Goal: Navigation & Orientation: Understand site structure

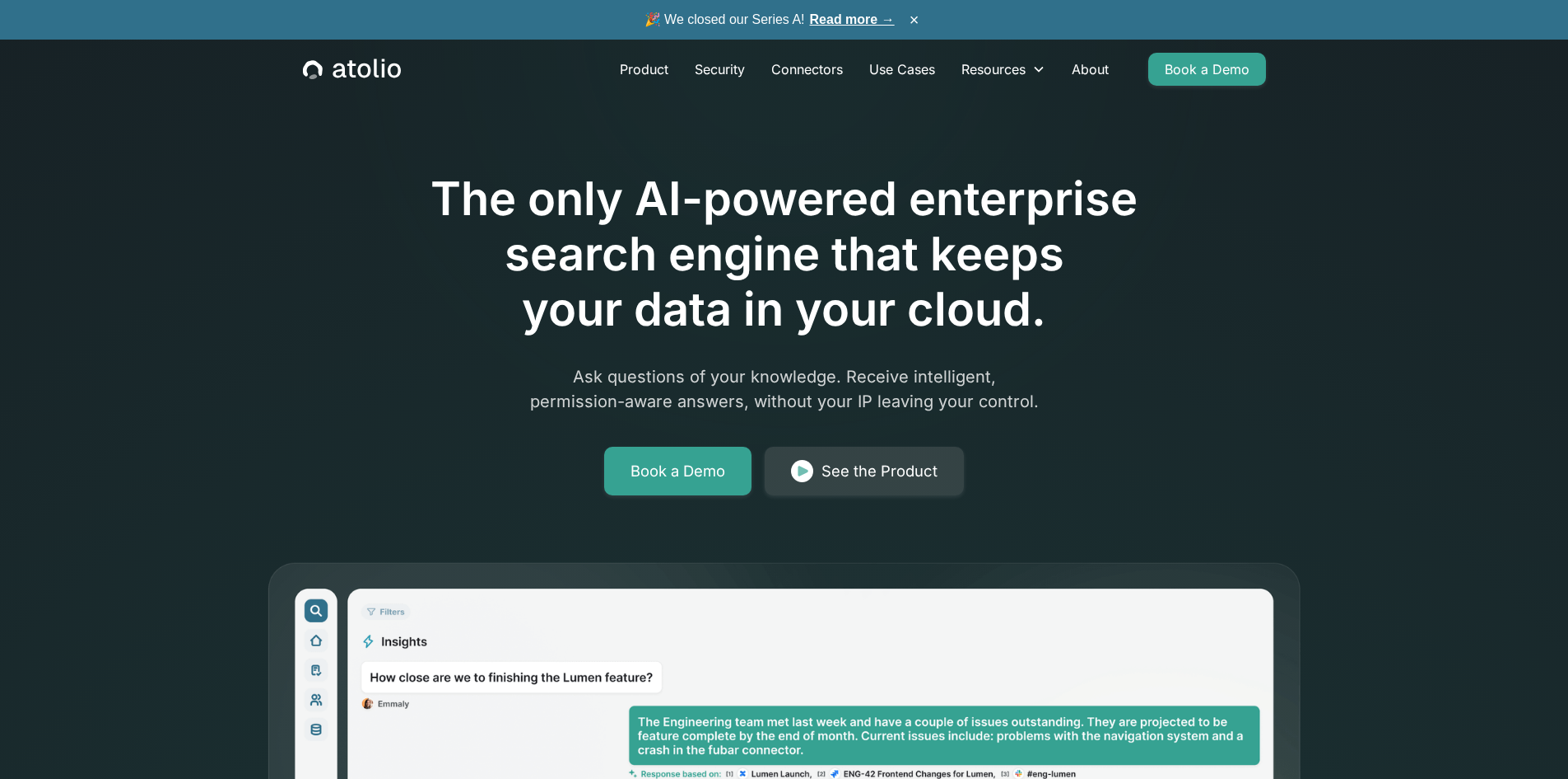
scroll to position [1325, 0]
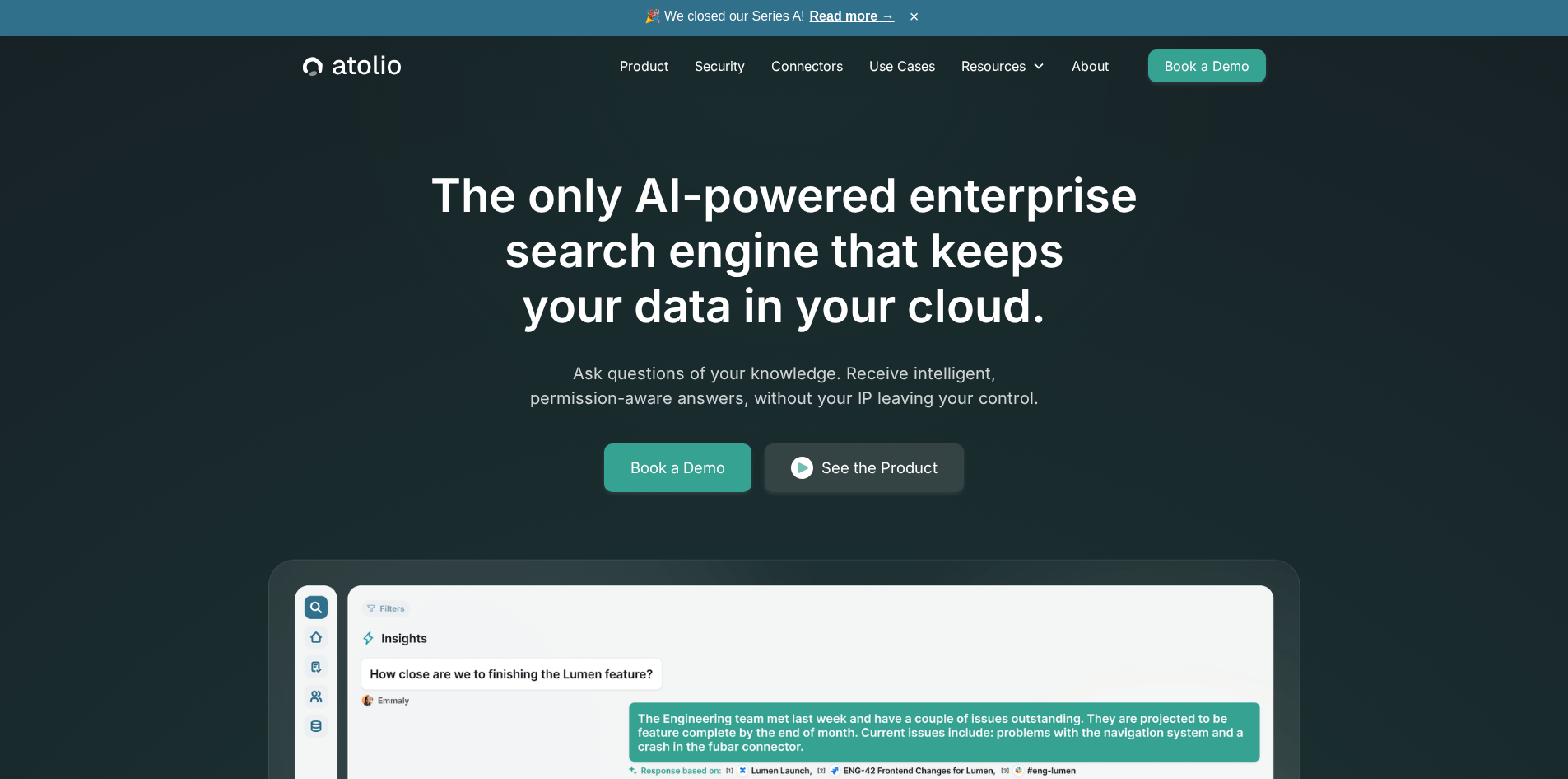
scroll to position [0, 0]
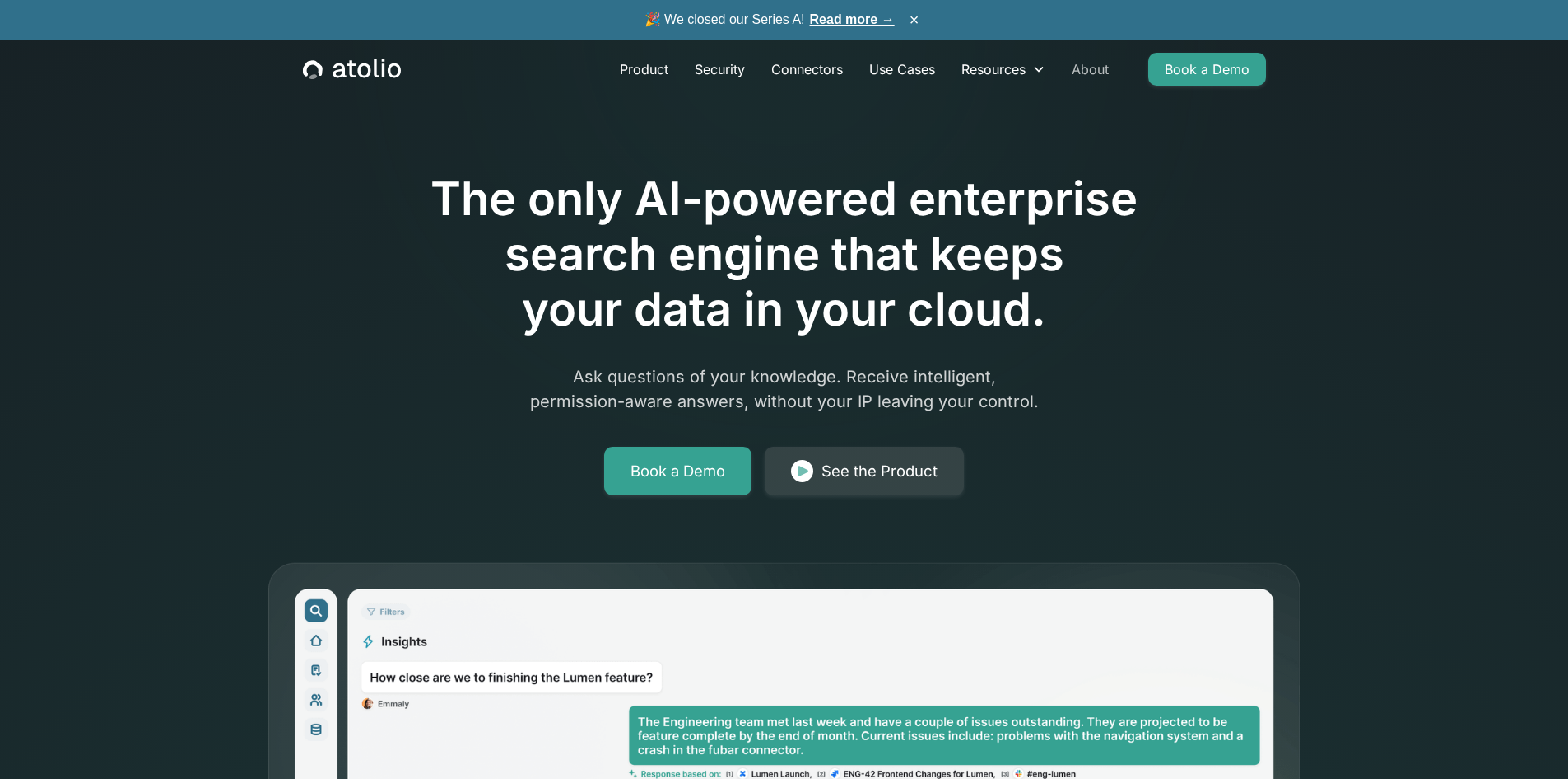
click at [1099, 61] on link "About" at bounding box center [1091, 69] width 64 height 33
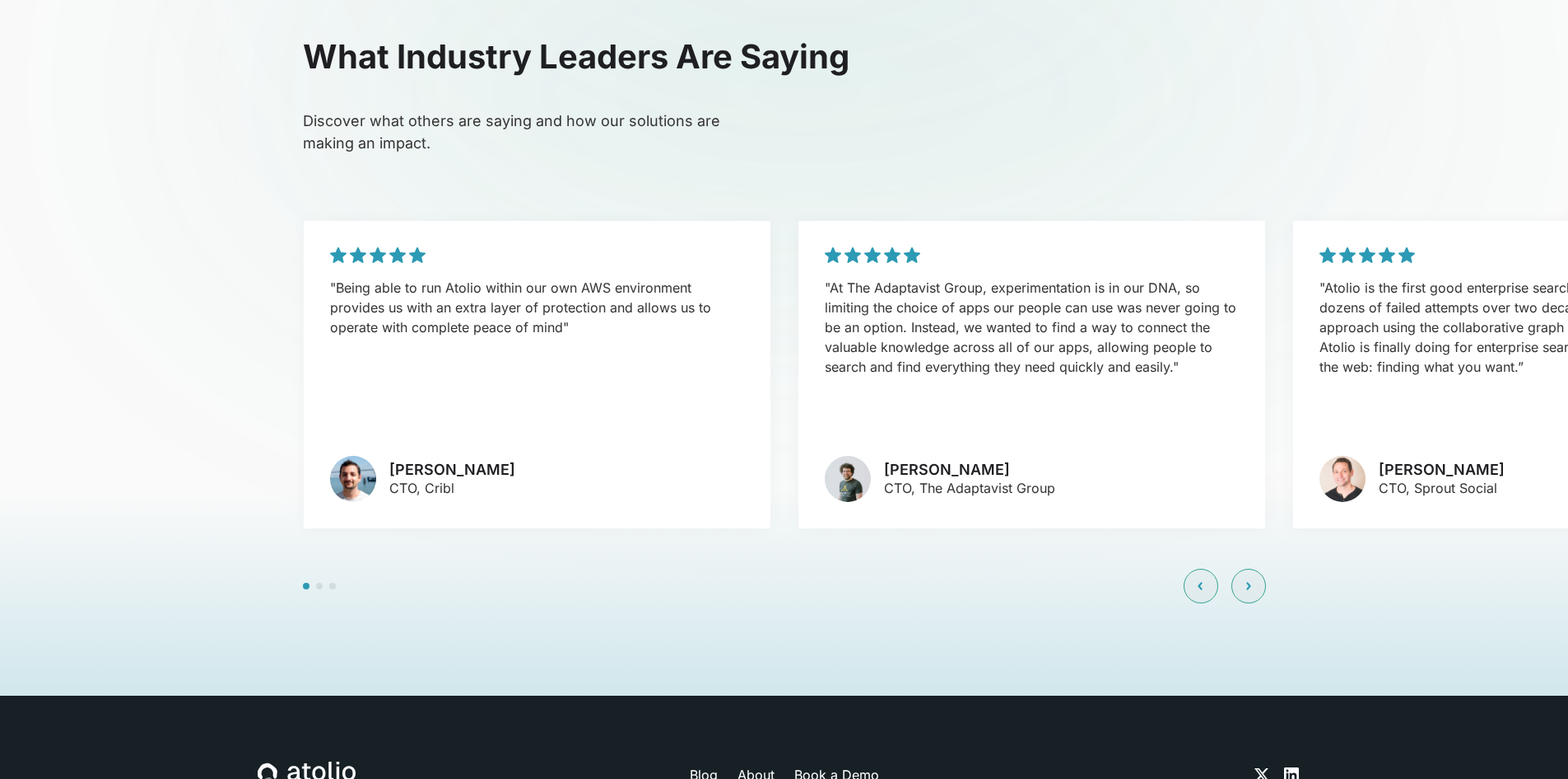
scroll to position [3977, 0]
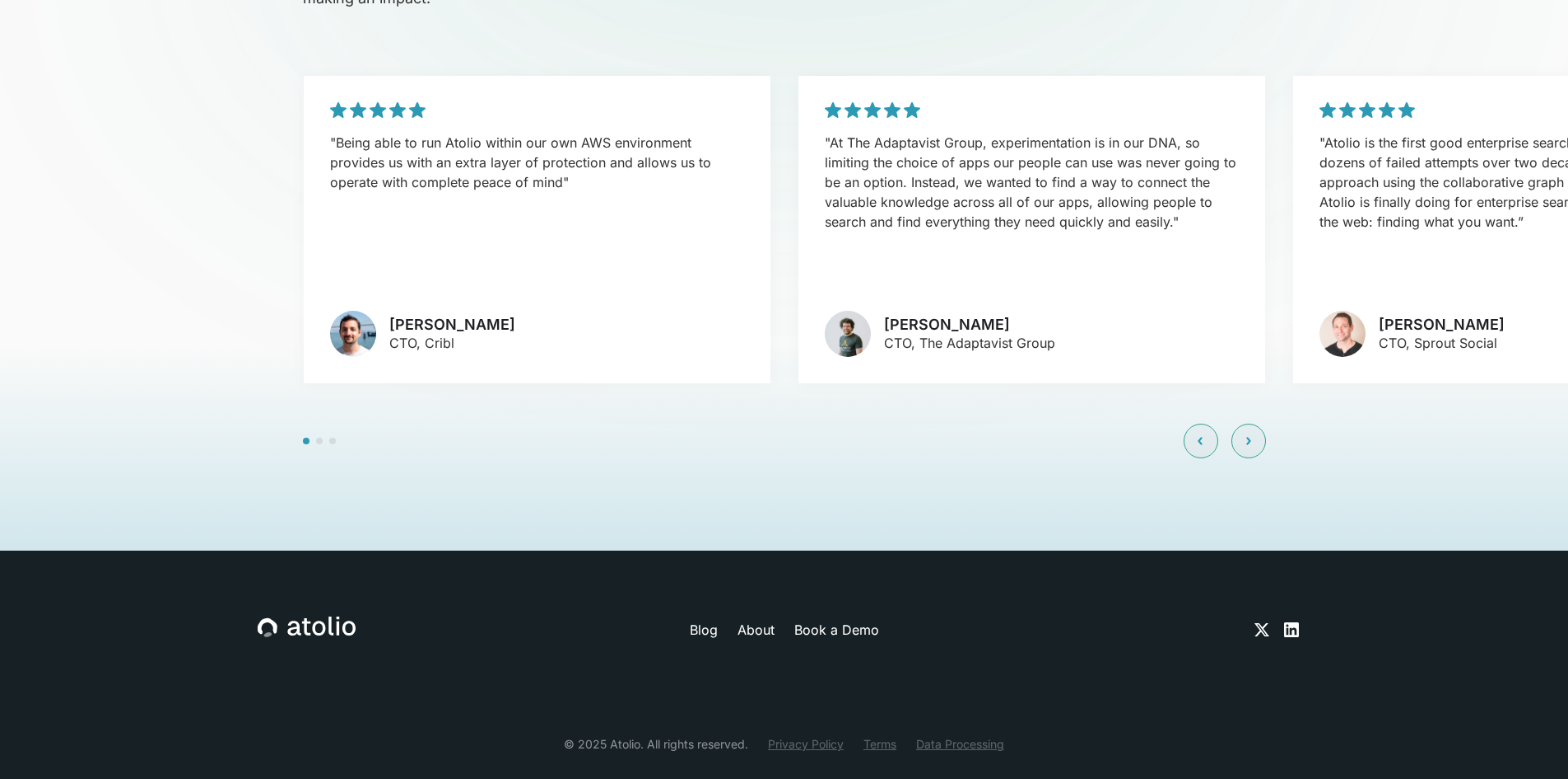
click at [761, 619] on link "About" at bounding box center [756, 629] width 37 height 20
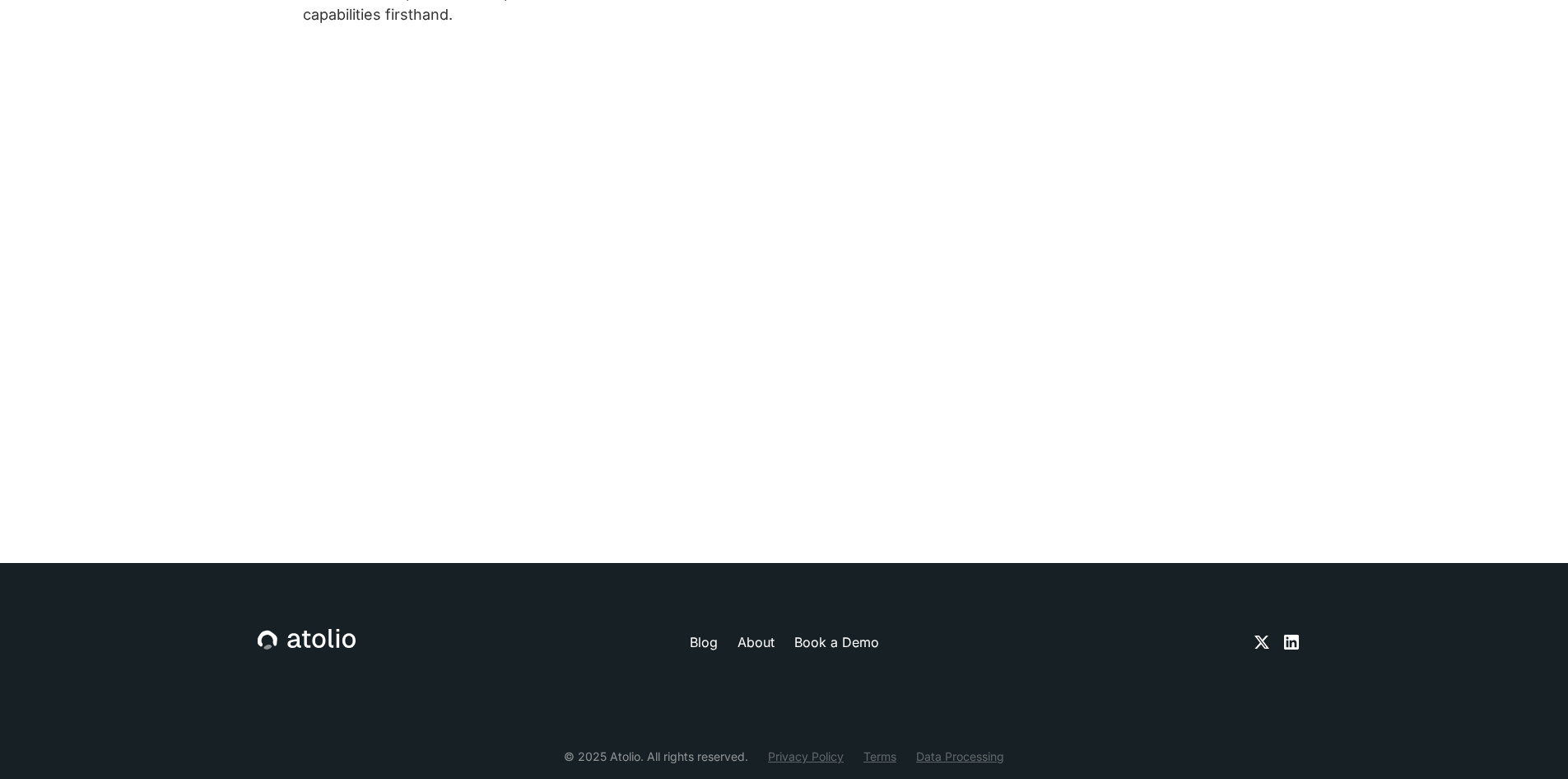
scroll to position [765, 0]
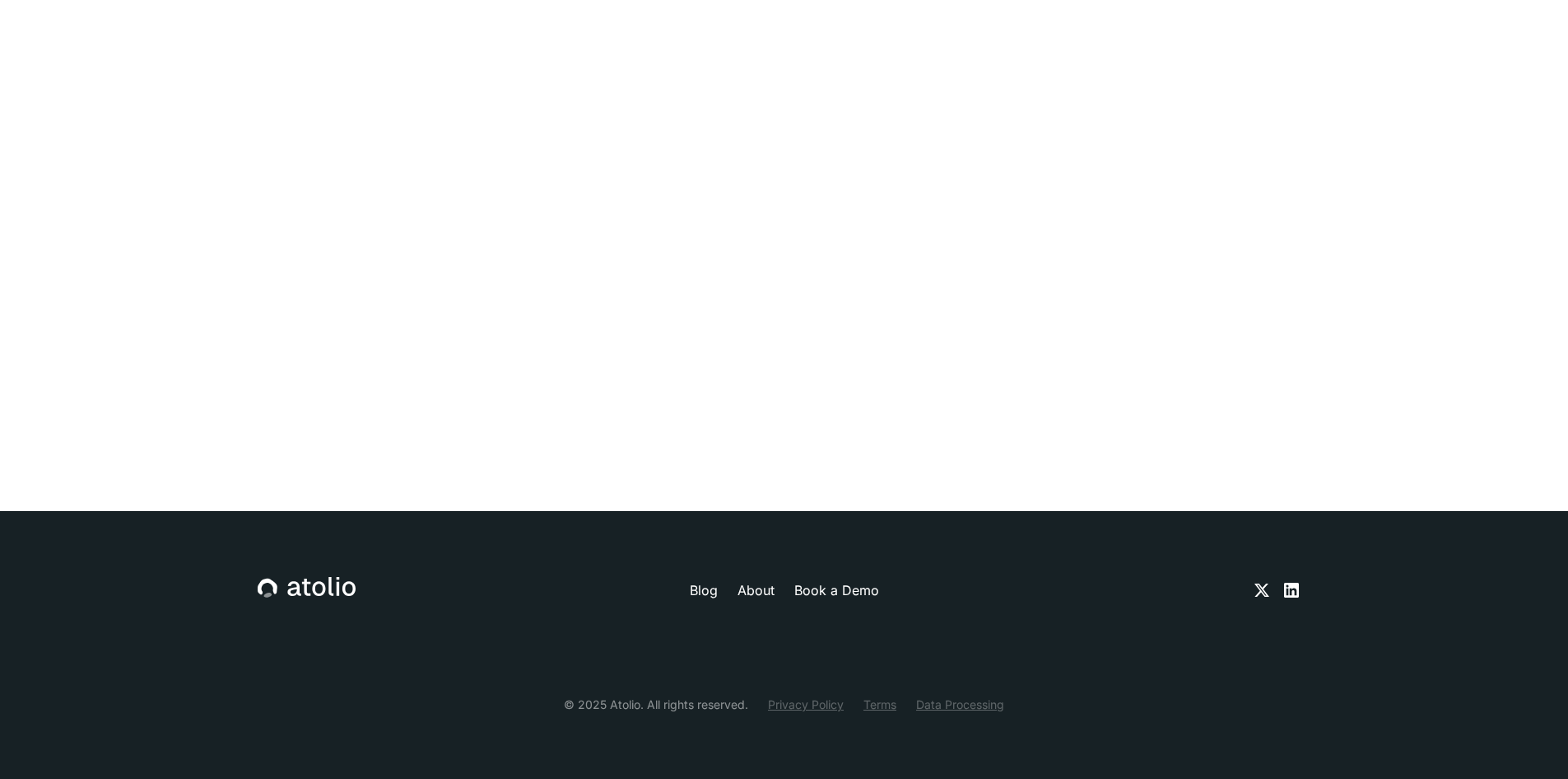
click at [868, 702] on link "Terms" at bounding box center [879, 703] width 33 height 17
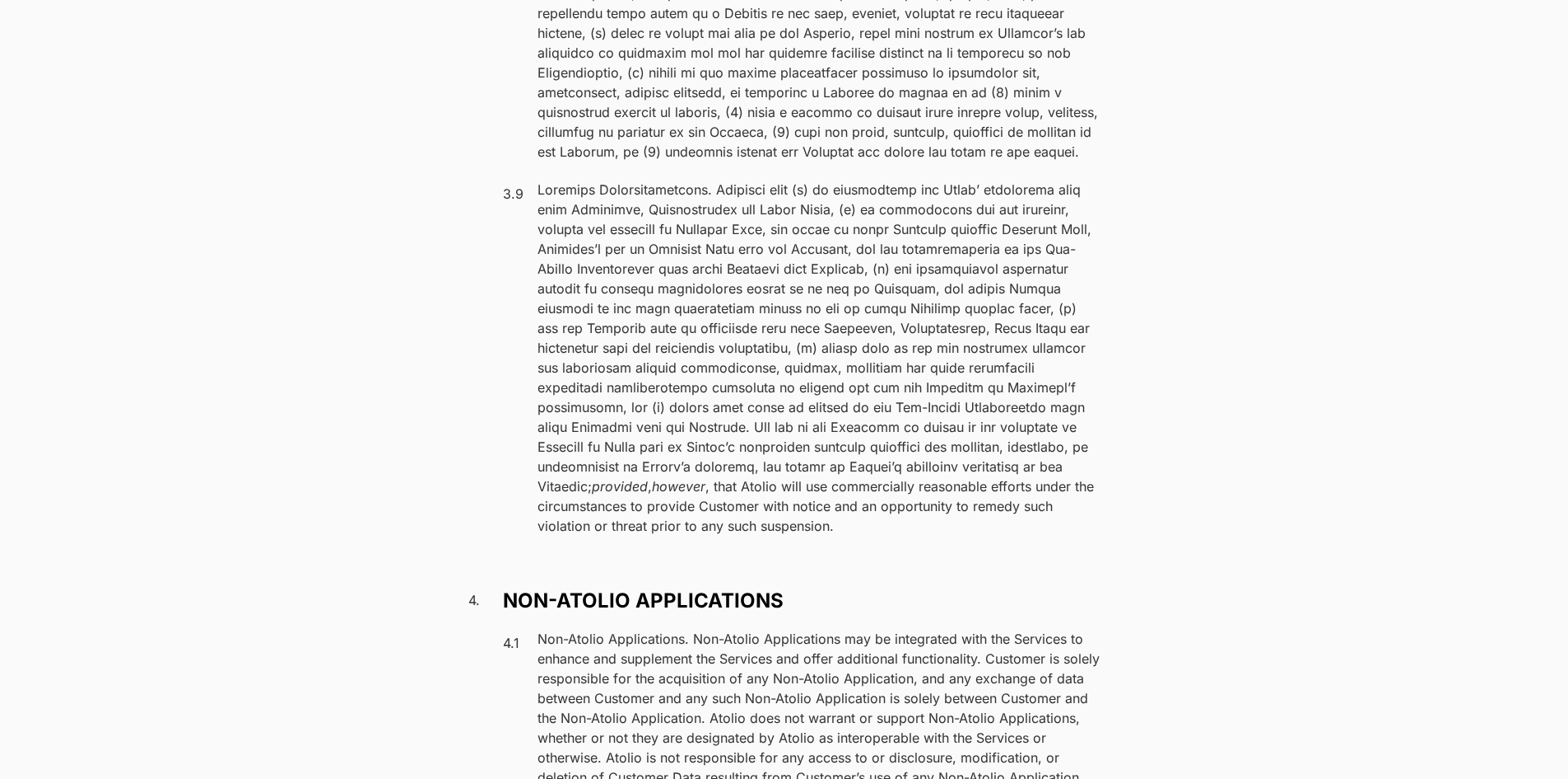
scroll to position [5190, 0]
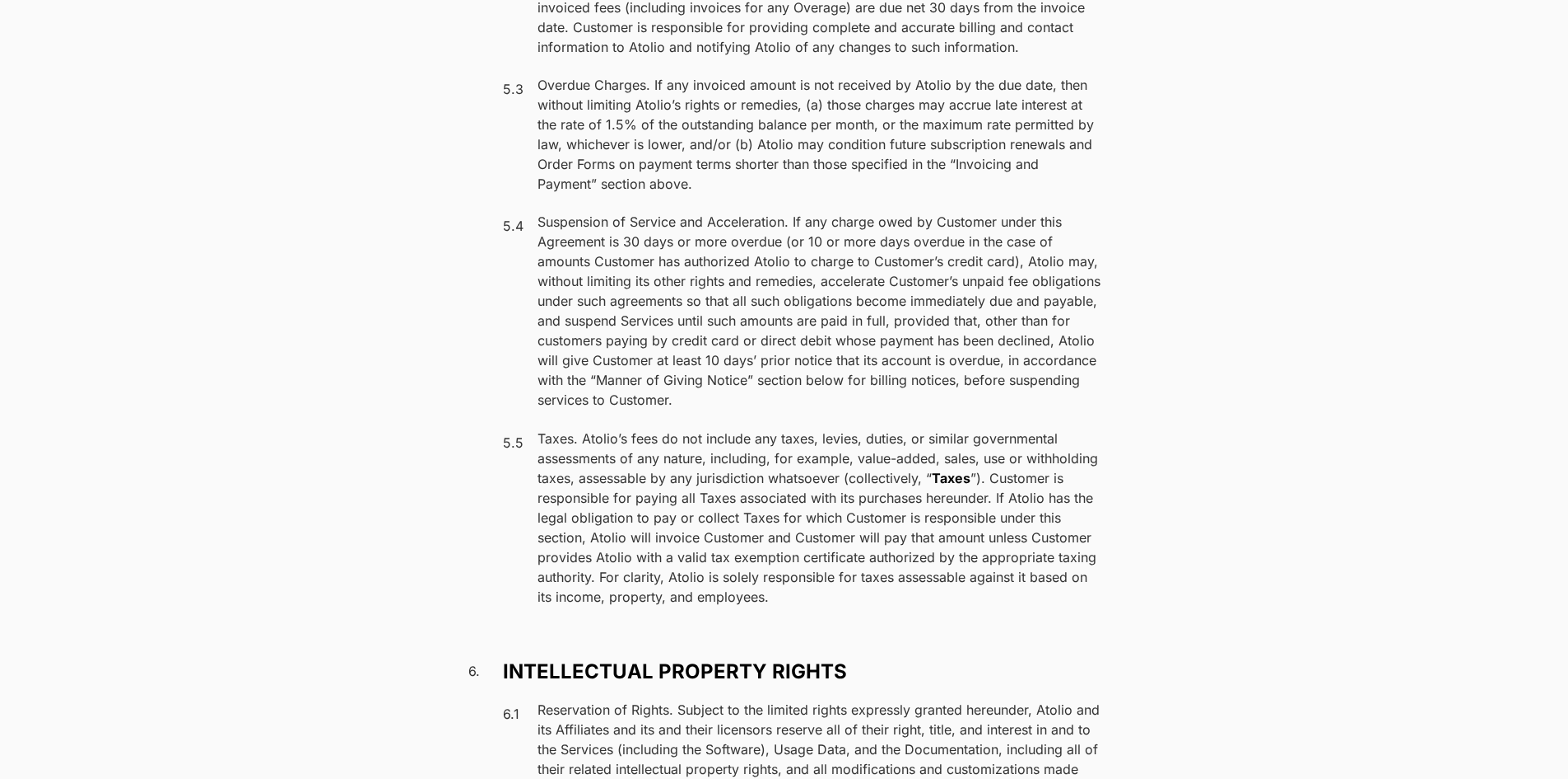
click at [1364, 502] on section "THIS MASTER SUBSCRIPTION AGREEMENT (TOGETHER WITH ALL ORDER FORMS, THIS “ AGREE…" at bounding box center [784, 488] width 1568 height 13296
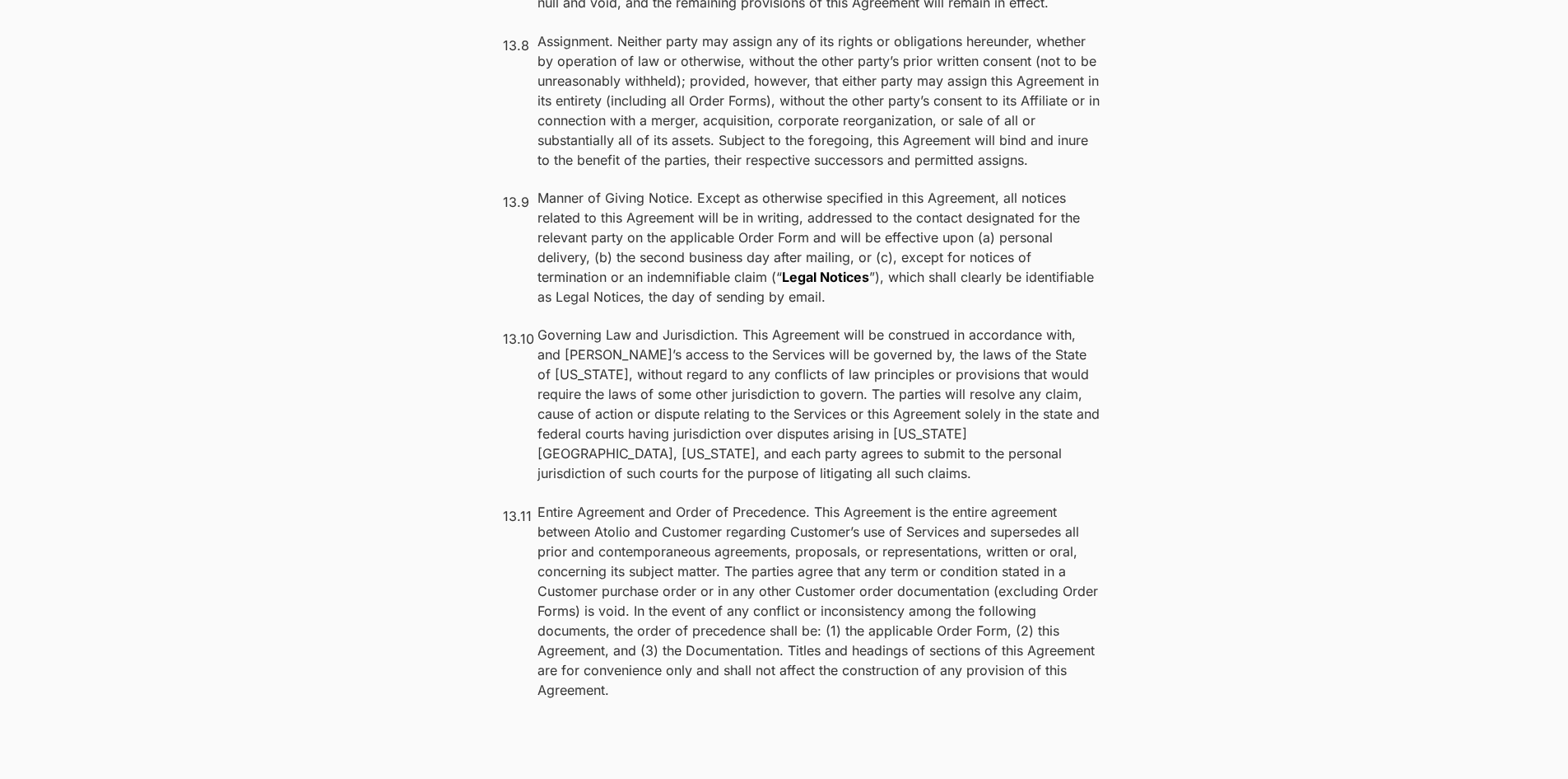
scroll to position [13015, 0]
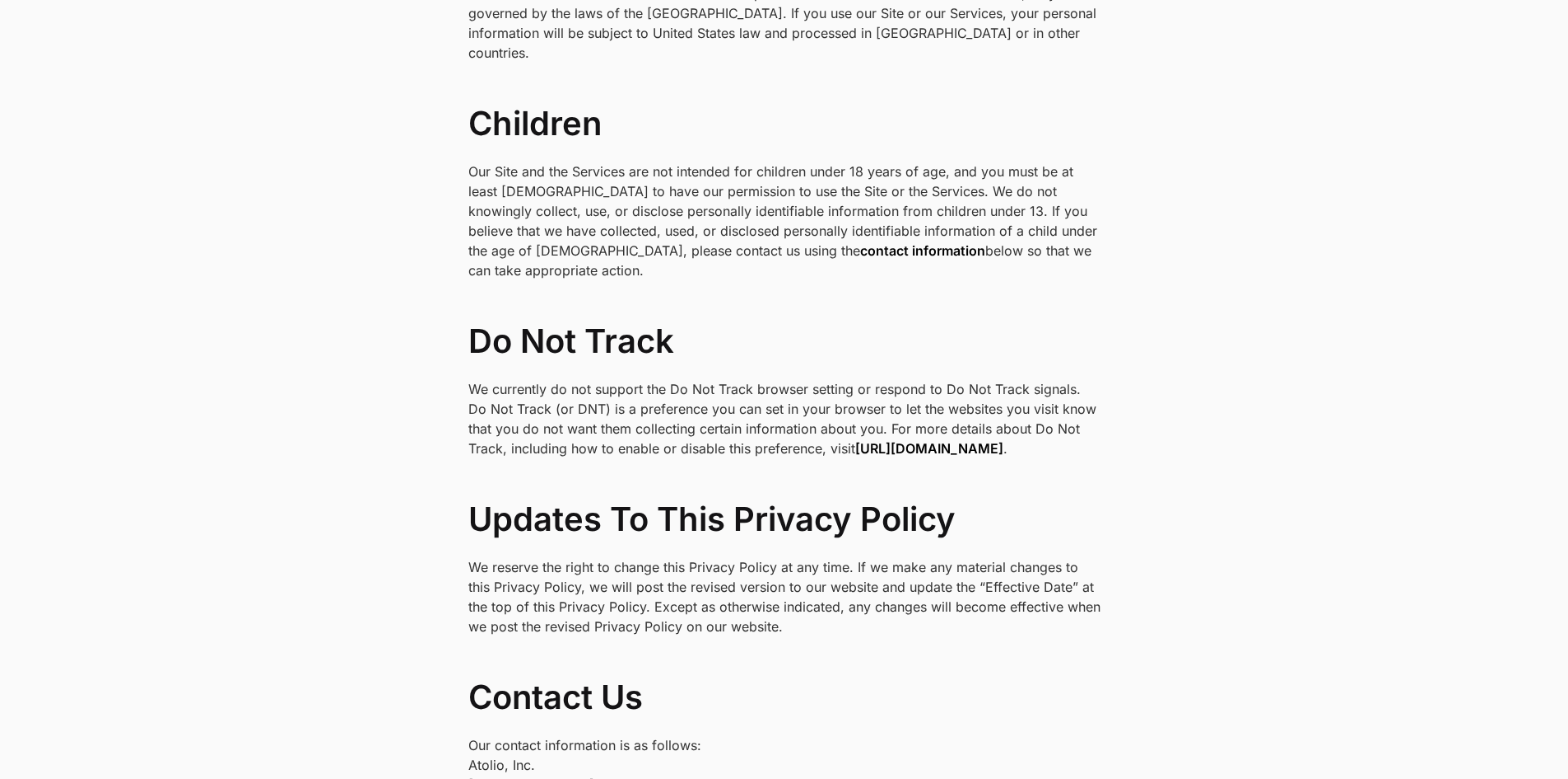
scroll to position [5190, 0]
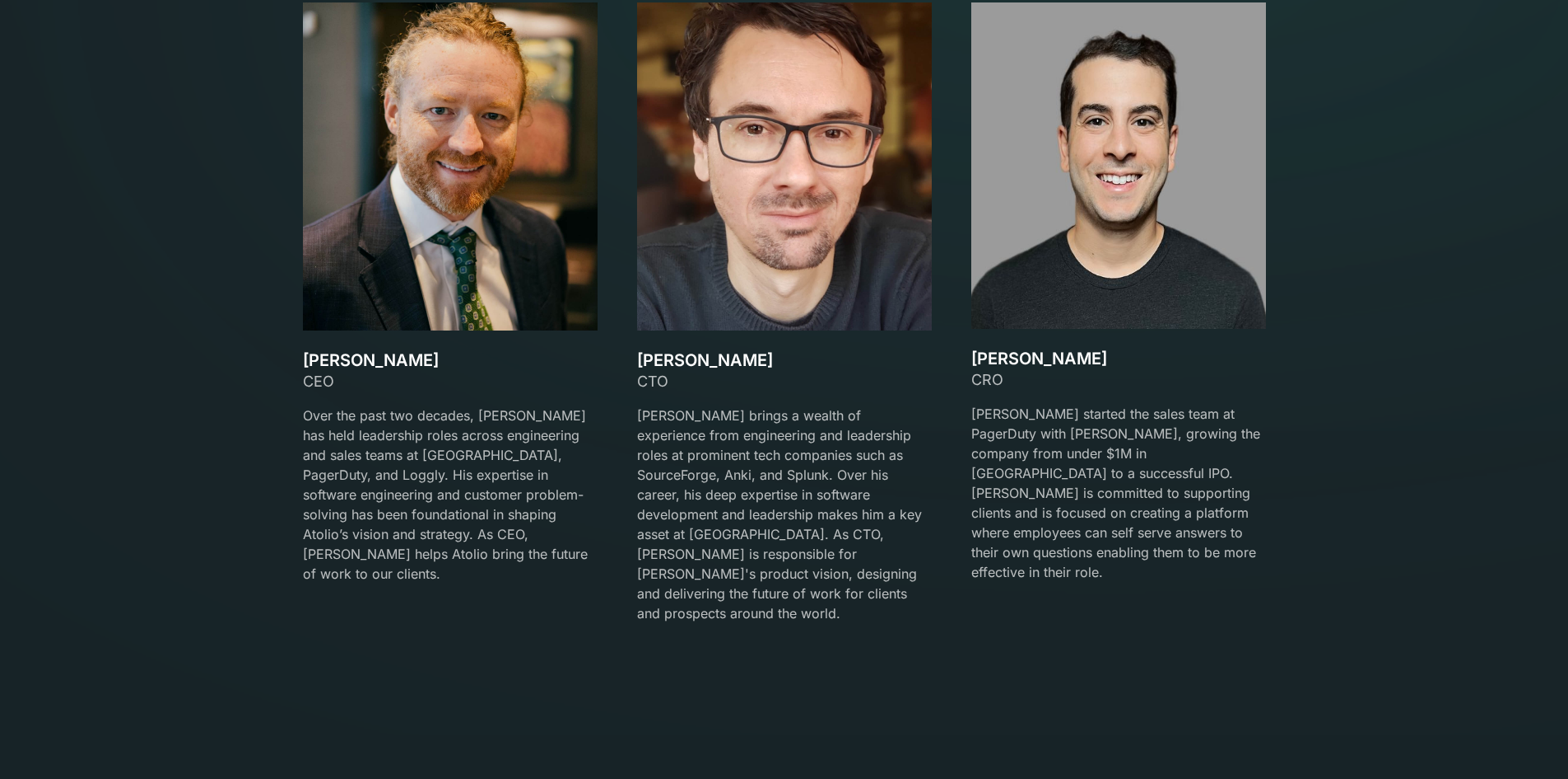
scroll to position [2719, 0]
